Goal: Transaction & Acquisition: Purchase product/service

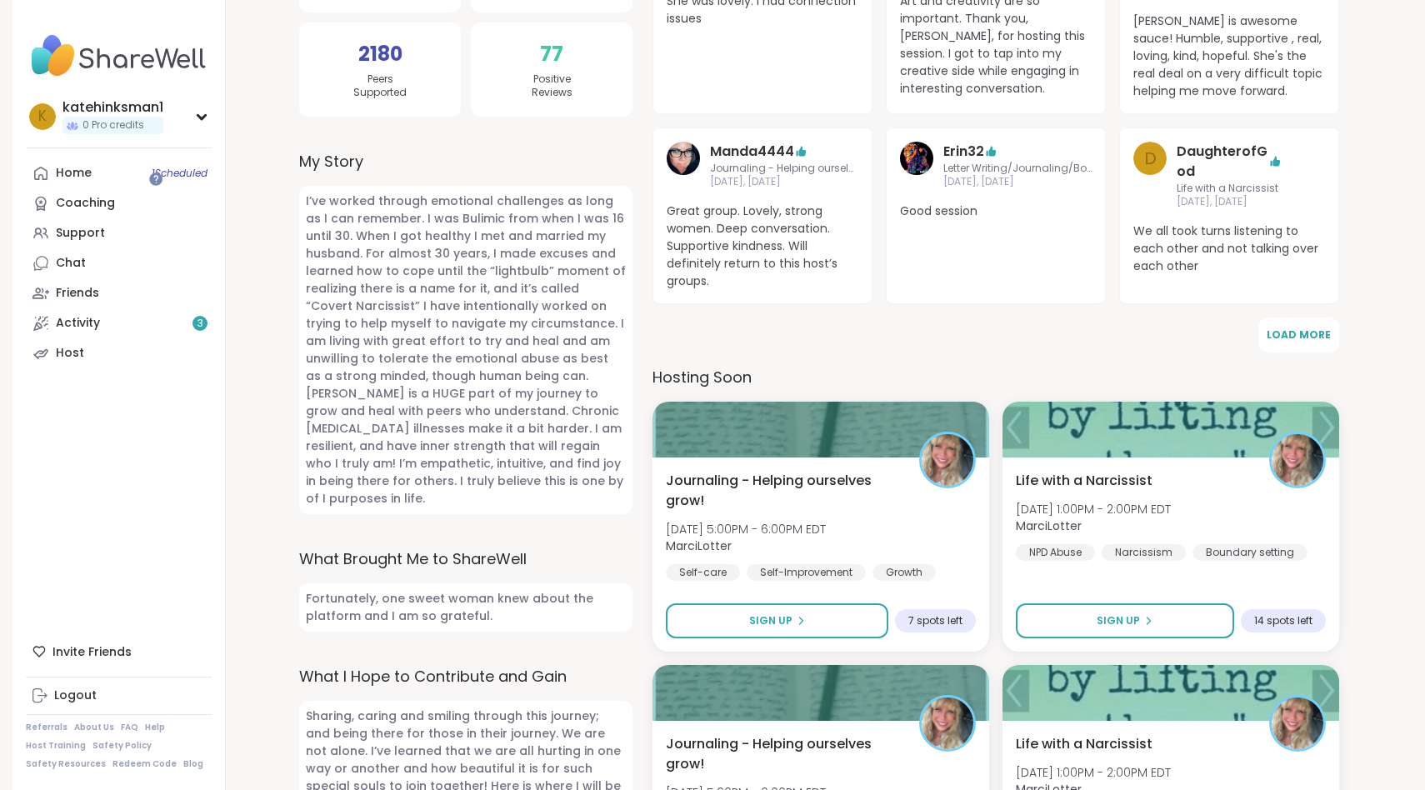
scroll to position [423, 0]
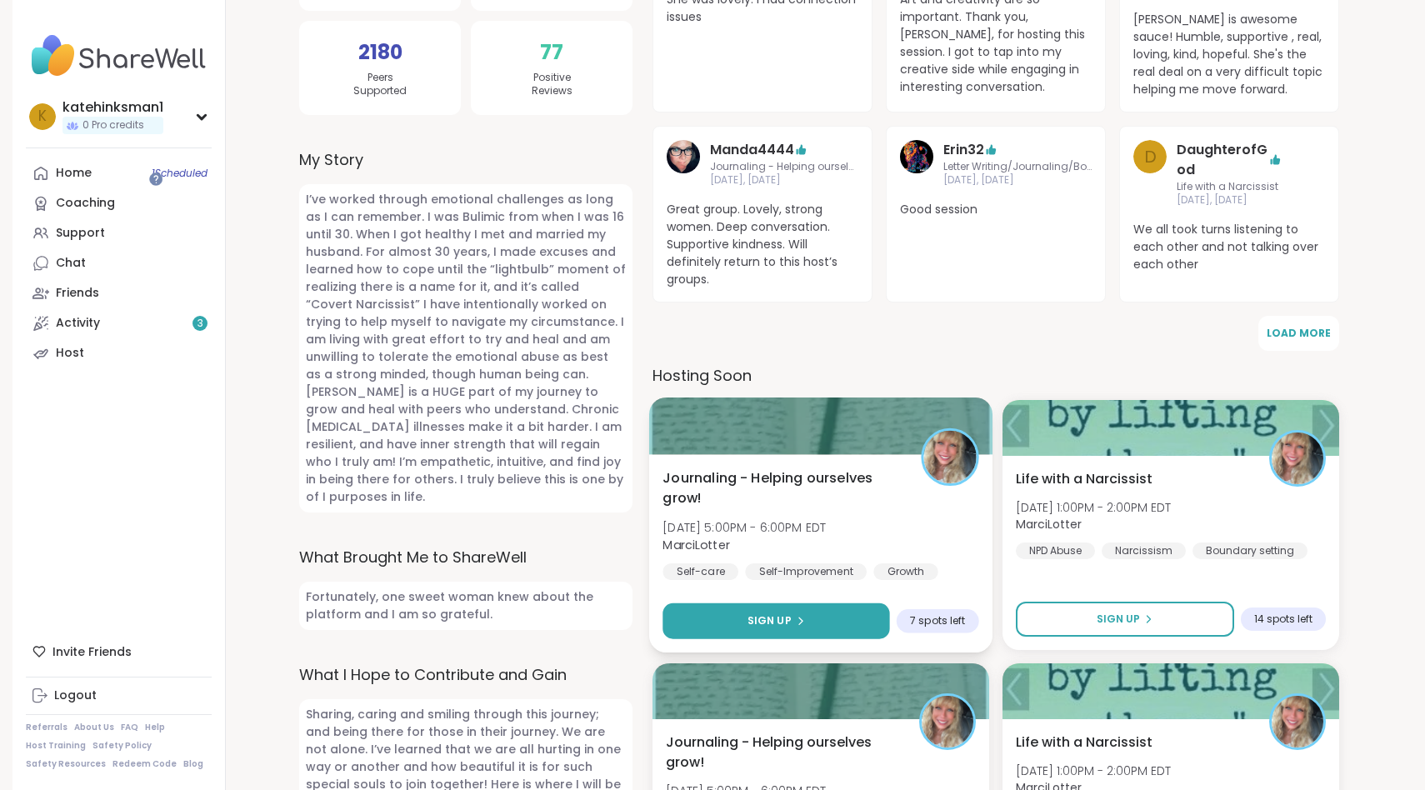
click at [711, 604] on button "Sign Up" at bounding box center [776, 622] width 227 height 36
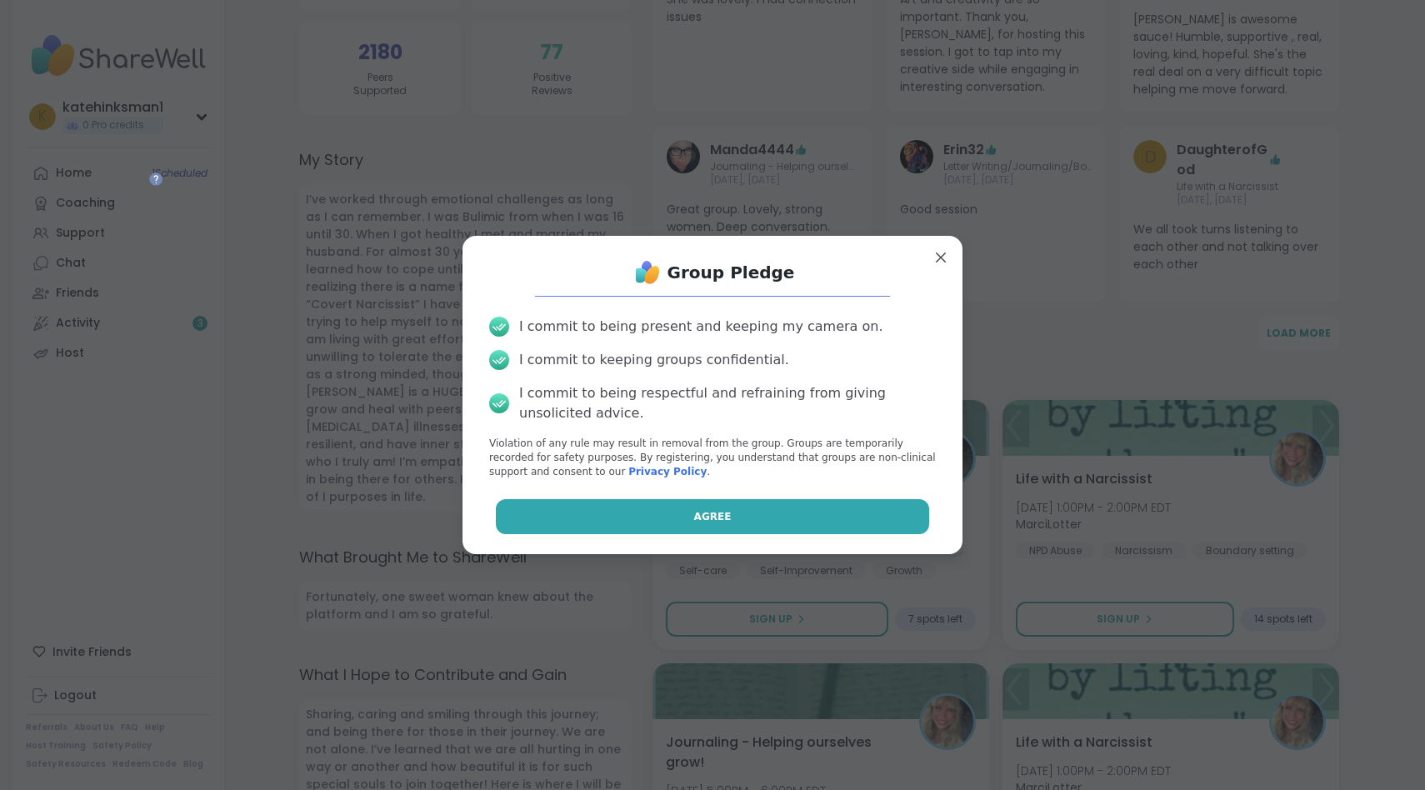
click at [712, 509] on span "Agree" at bounding box center [713, 516] width 38 height 15
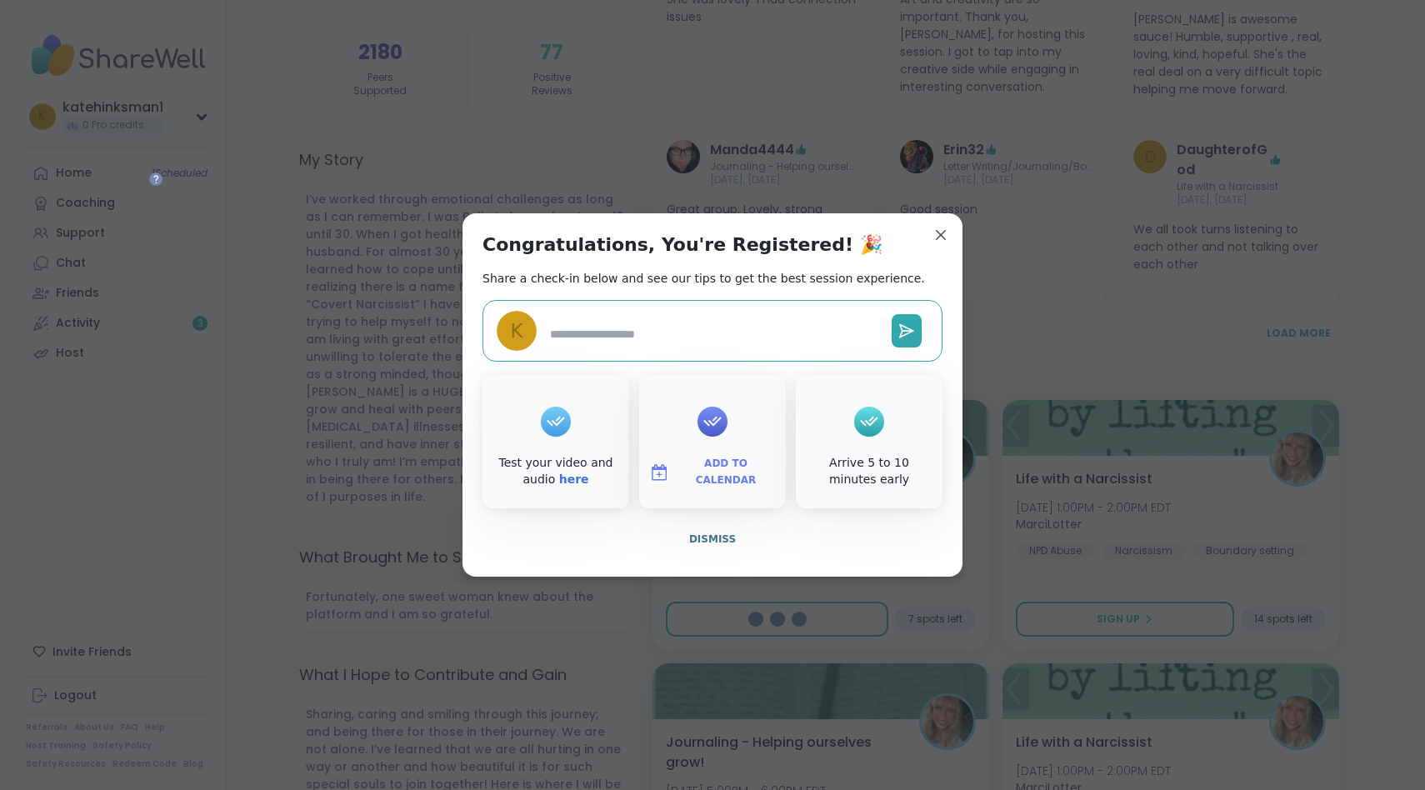
type textarea "*"
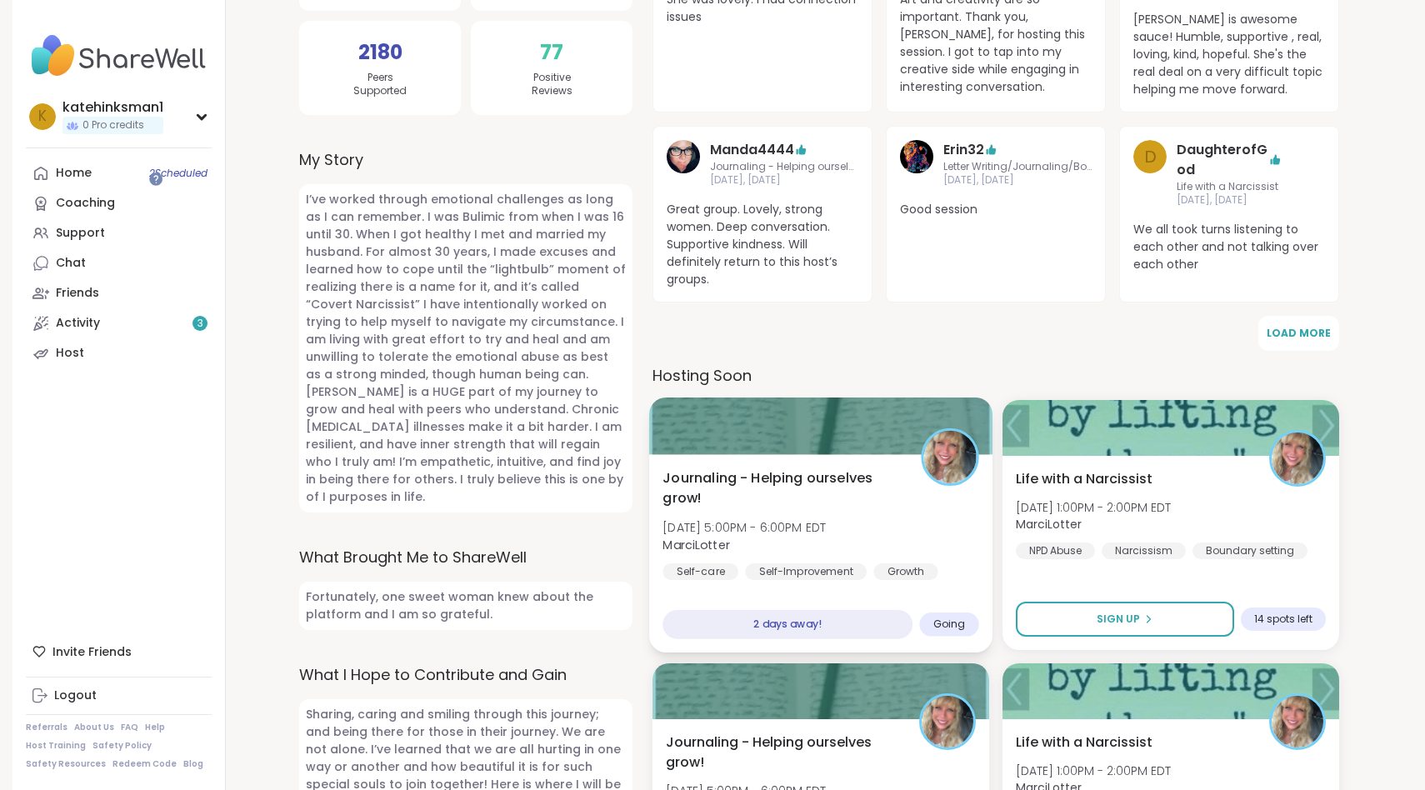
click at [762, 468] on div "Journaling - Helping ourselves grow! Thu, Oct 09 | 5:00PM - 6:00PM EDT MarciLot…" at bounding box center [821, 524] width 316 height 113
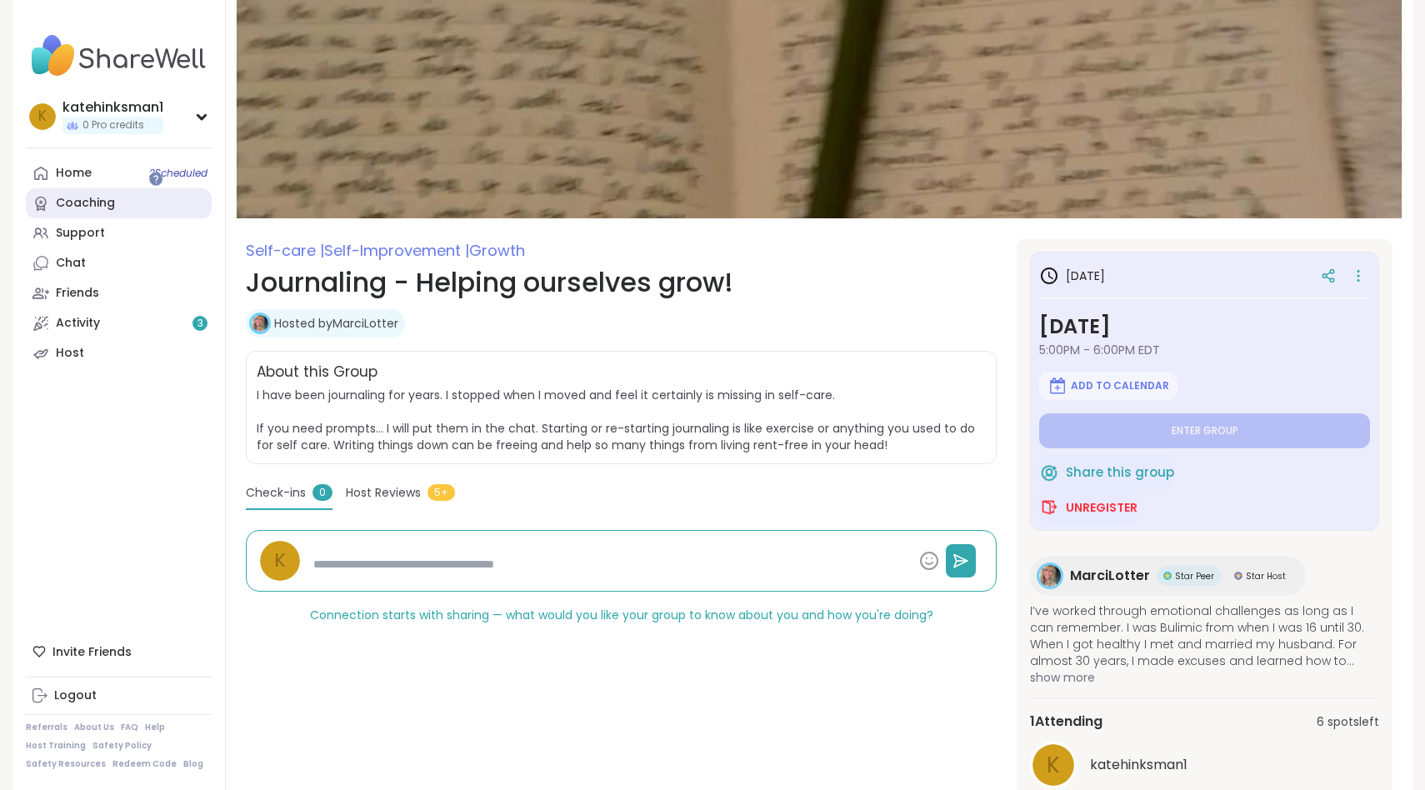
click at [124, 188] on link "Coaching" at bounding box center [119, 203] width 186 height 30
type textarea "*"
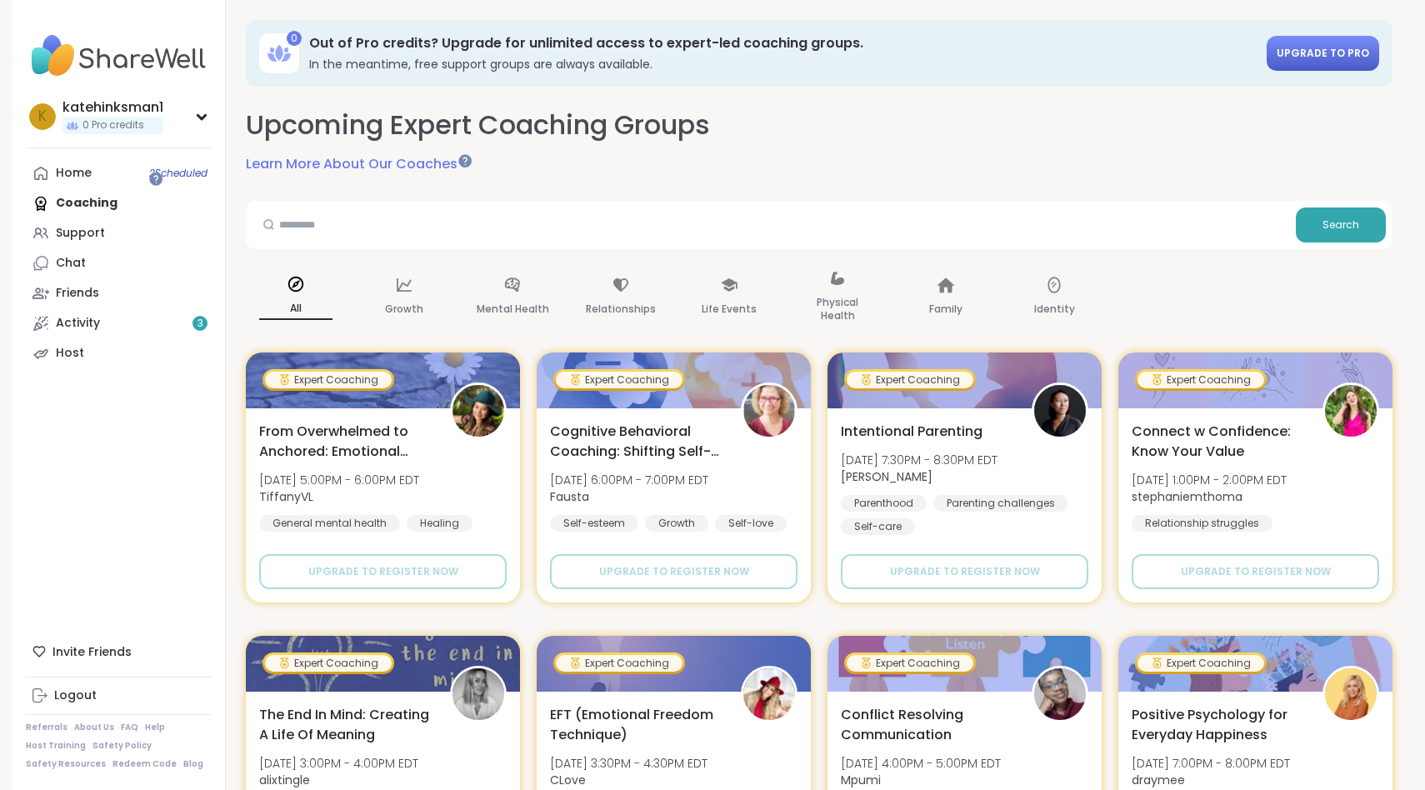
click at [1285, 46] on span "Upgrade to Pro" at bounding box center [1323, 53] width 93 height 14
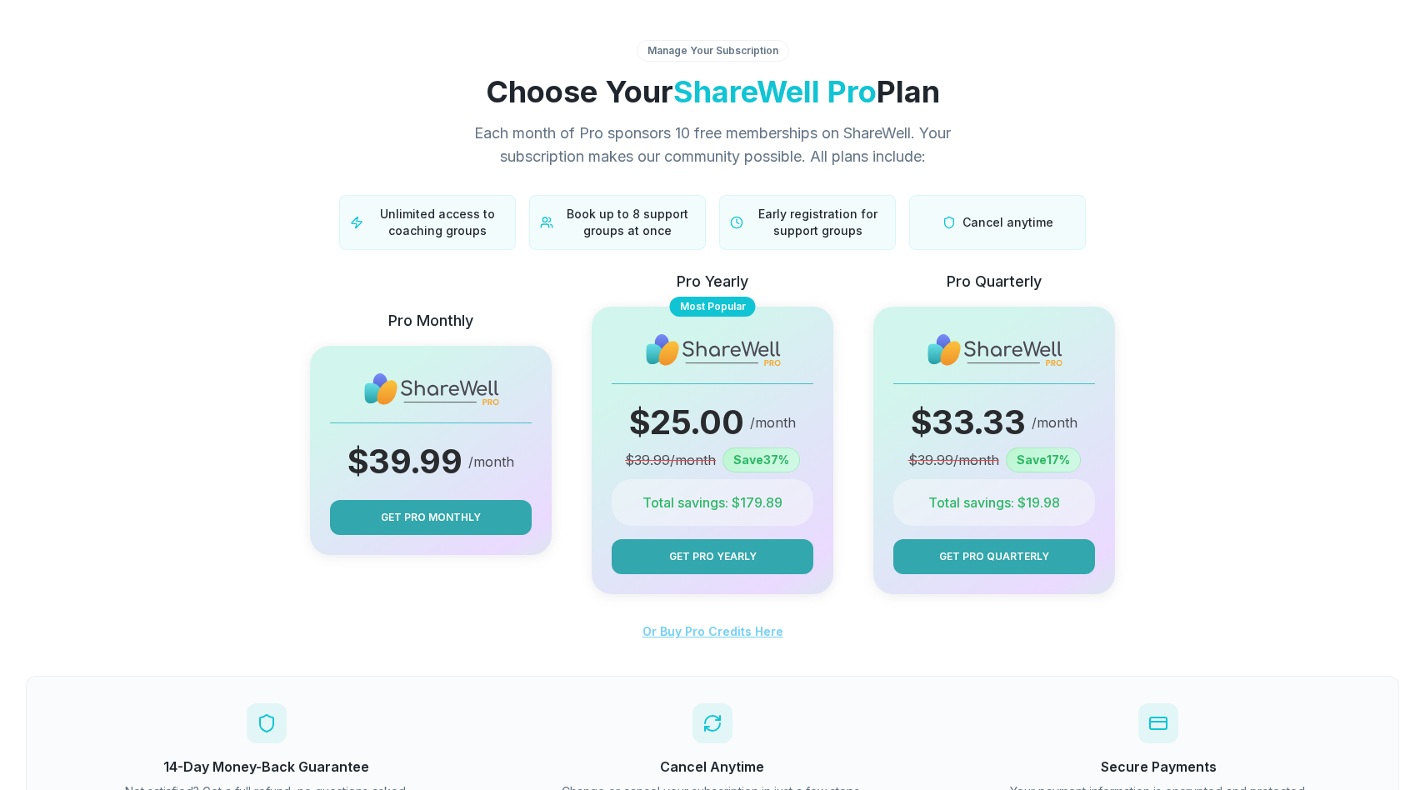
click at [694, 624] on span "Or Buy Pro Credits Here" at bounding box center [713, 631] width 141 height 14
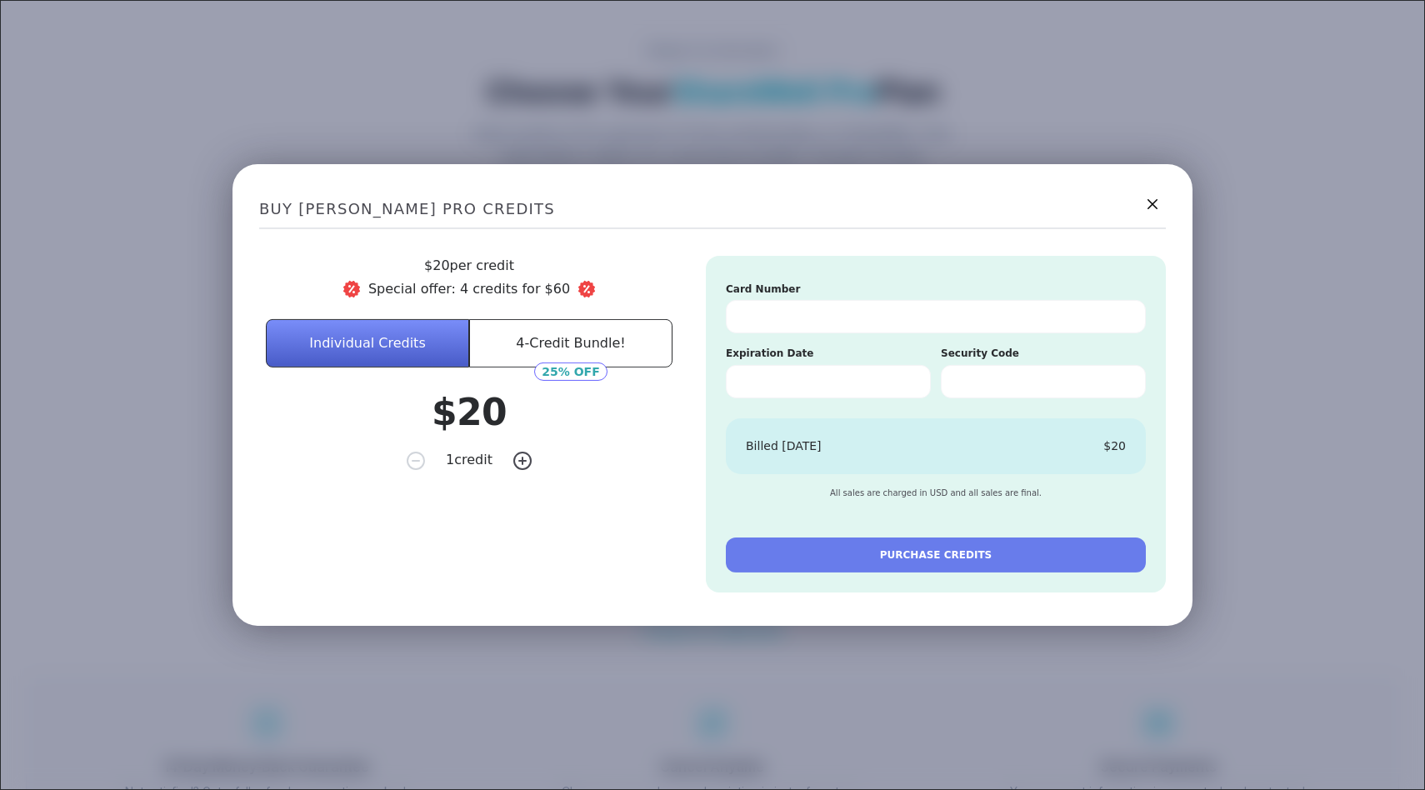
click at [647, 130] on div "BUY [PERSON_NAME] PRO CREDITS $ 20 per credit Special offer: 4 credits for $ 60…" at bounding box center [712, 395] width 1425 height 790
